Goal: Transaction & Acquisition: Purchase product/service

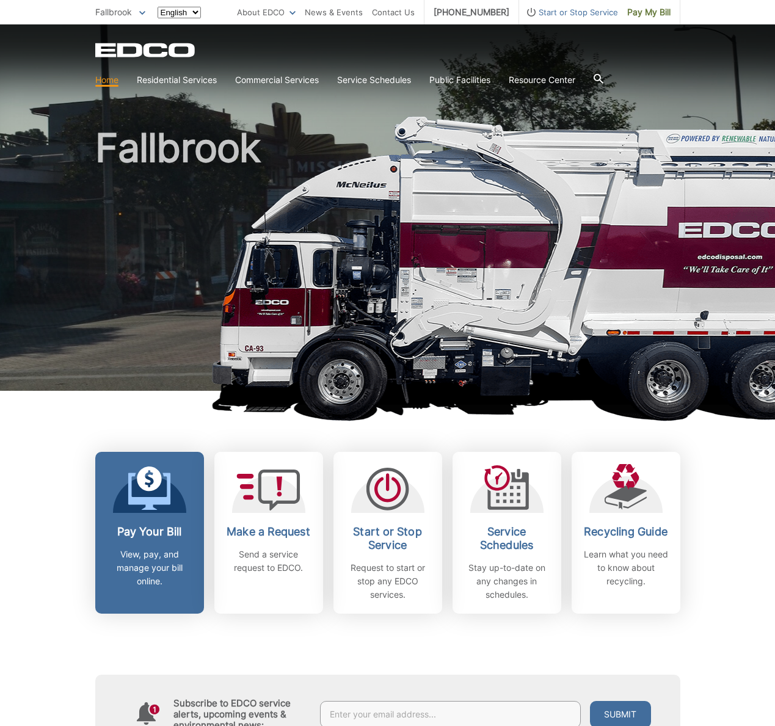
click at [165, 496] on icon at bounding box center [149, 488] width 43 height 44
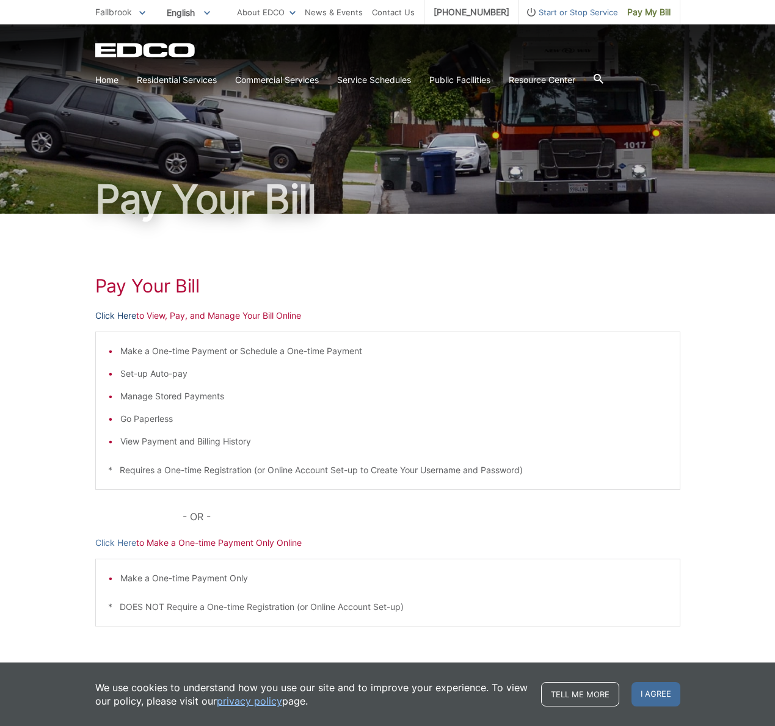
click at [120, 319] on link "Click Here" at bounding box center [115, 315] width 41 height 13
